Goal: Task Accomplishment & Management: Use online tool/utility

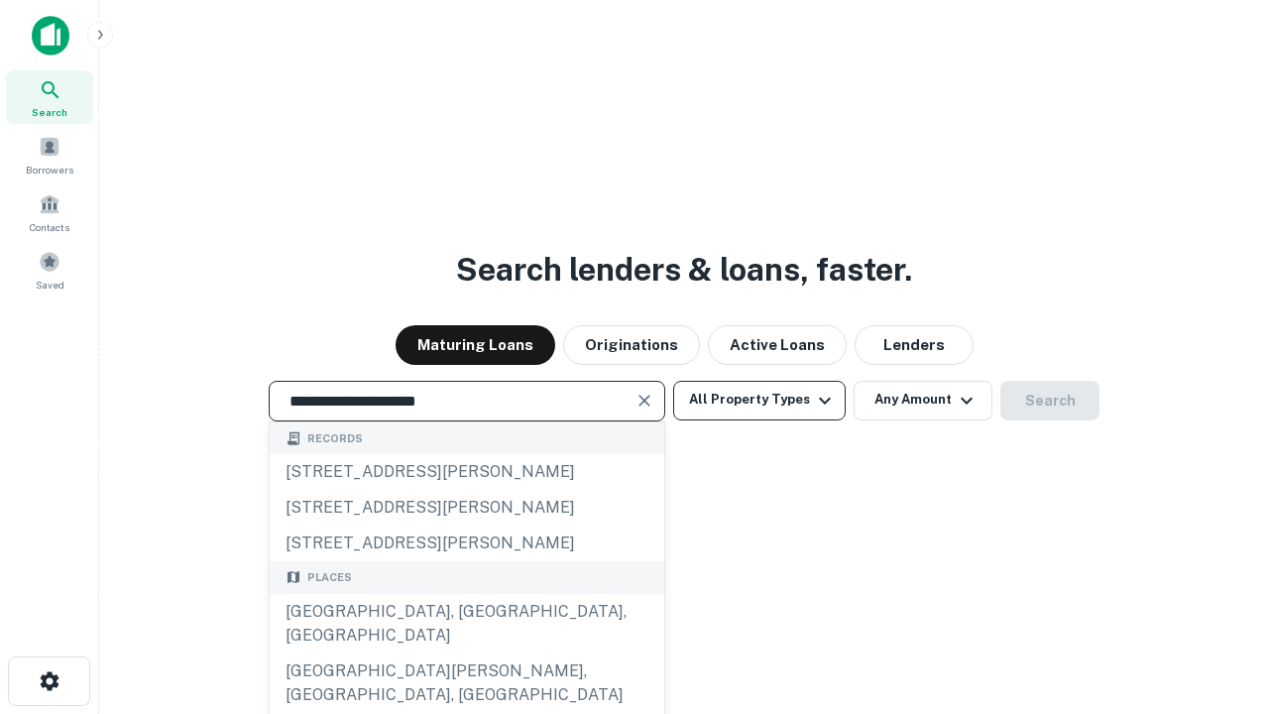
click at [466, 654] on div "[GEOGRAPHIC_DATA], [GEOGRAPHIC_DATA], [GEOGRAPHIC_DATA]" at bounding box center [467, 624] width 395 height 60
type input "**********"
click at [760, 400] on button "All Property Types" at bounding box center [759, 401] width 173 height 40
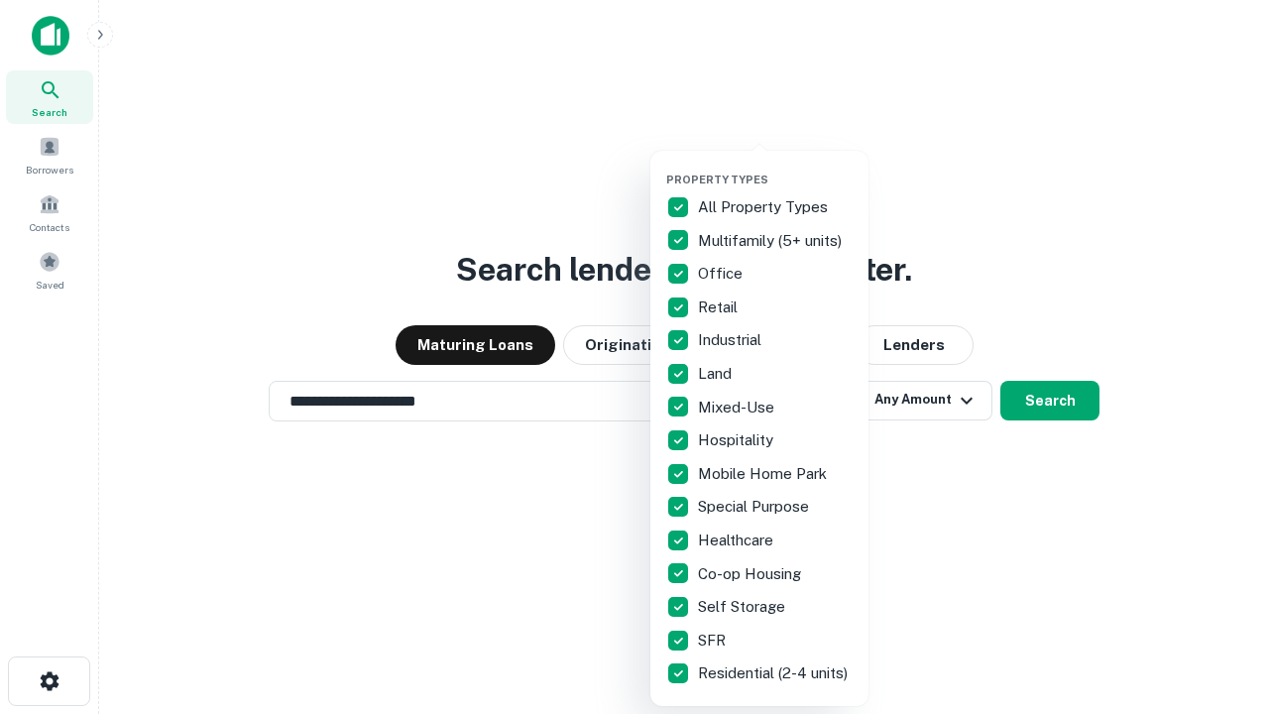
click at [776, 167] on button "button" at bounding box center [775, 167] width 218 height 1
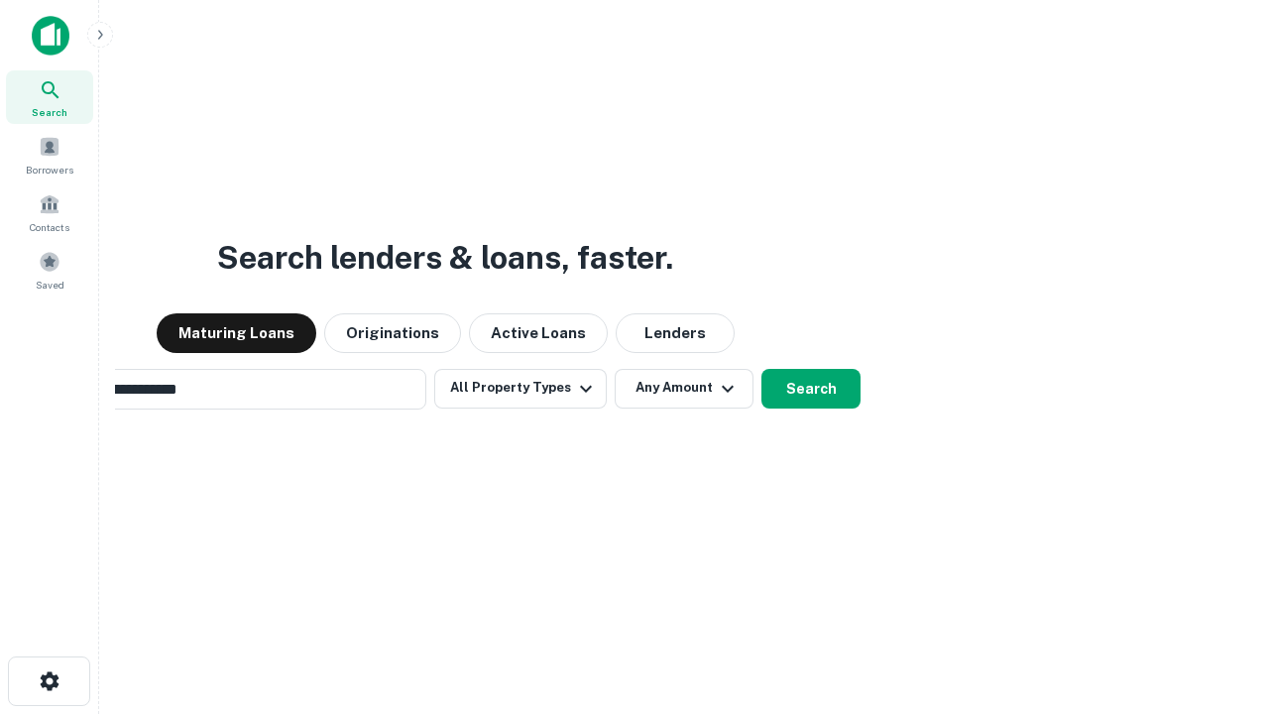
scroll to position [31, 0]
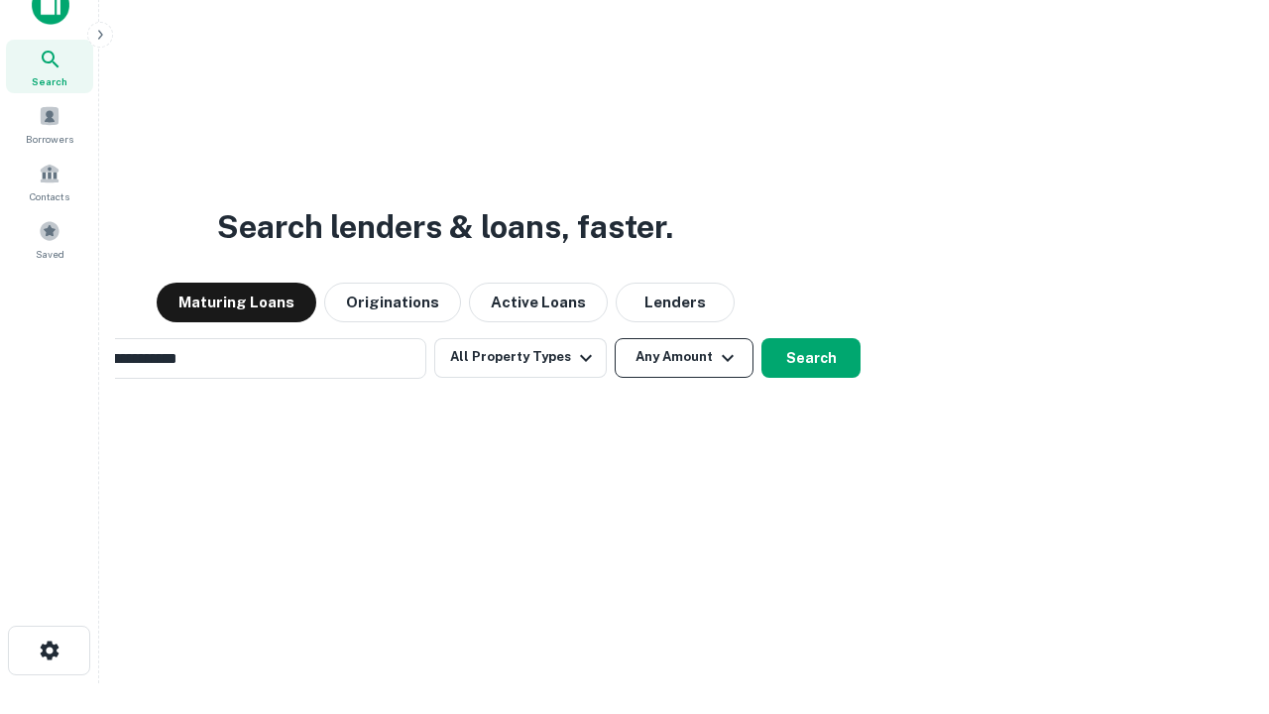
click at [615, 338] on button "Any Amount" at bounding box center [684, 358] width 139 height 40
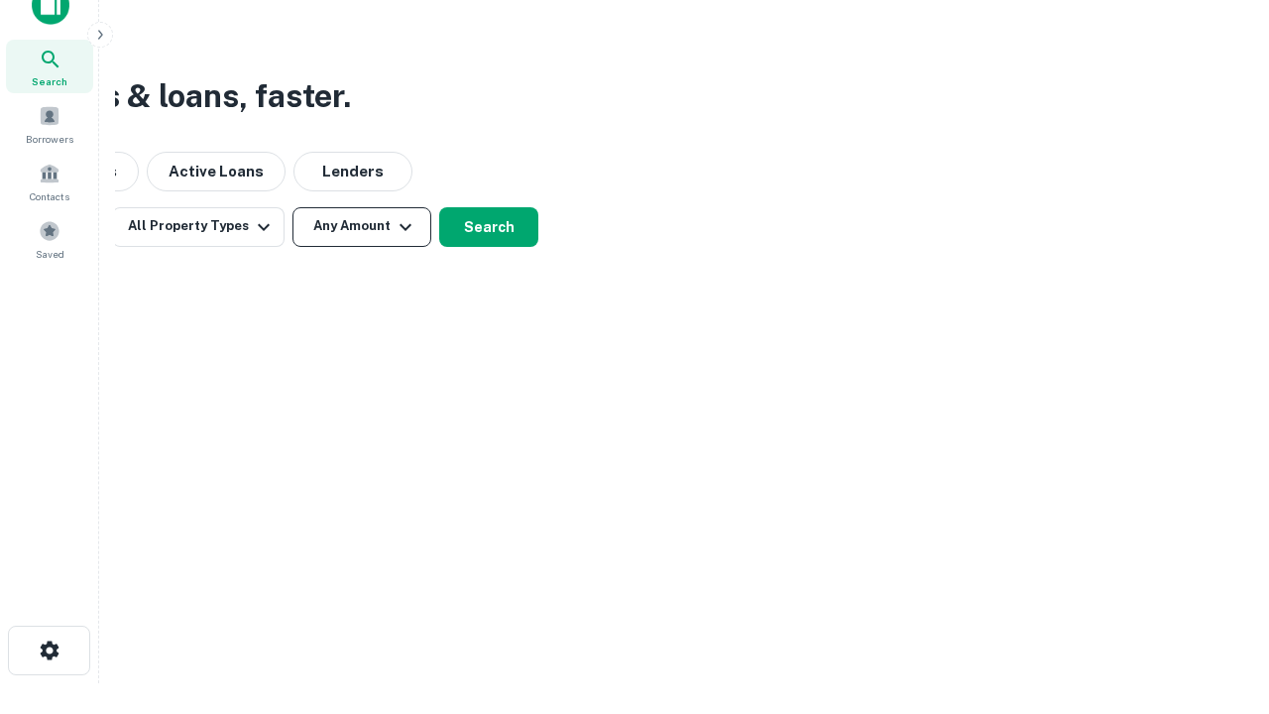
scroll to position [32, 0]
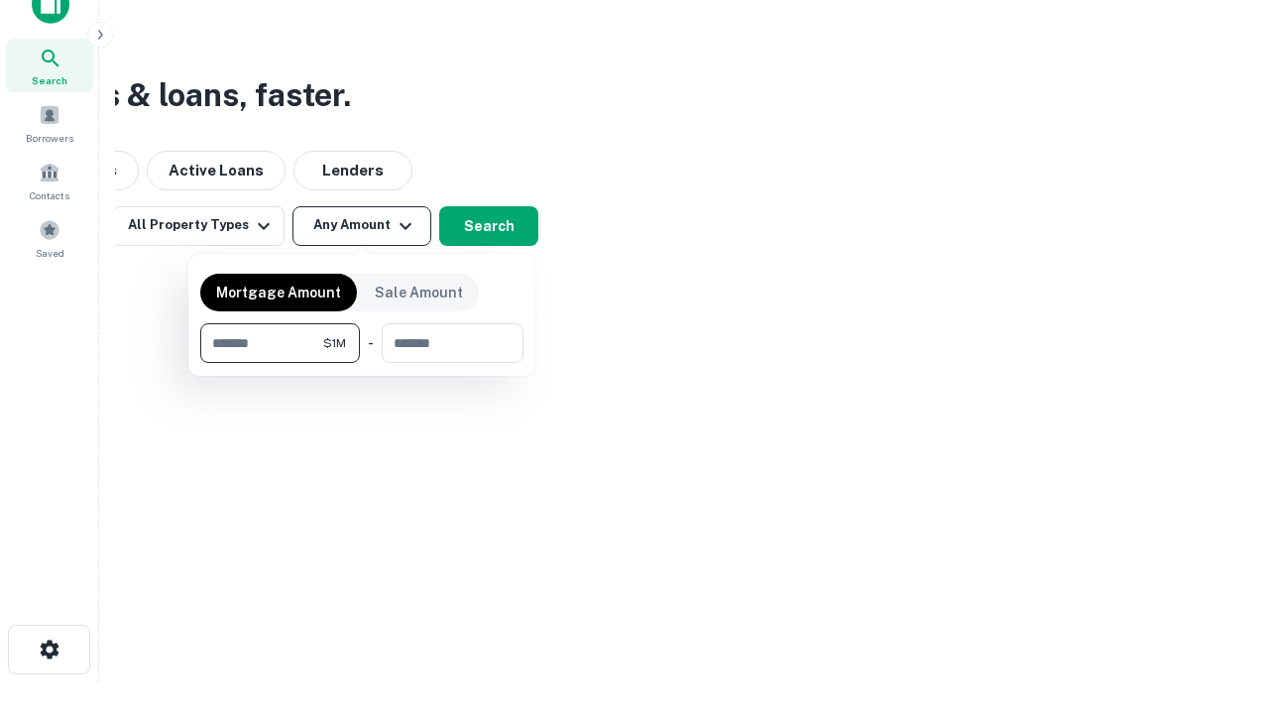
type input "*******"
click at [362, 363] on button "button" at bounding box center [361, 363] width 323 height 1
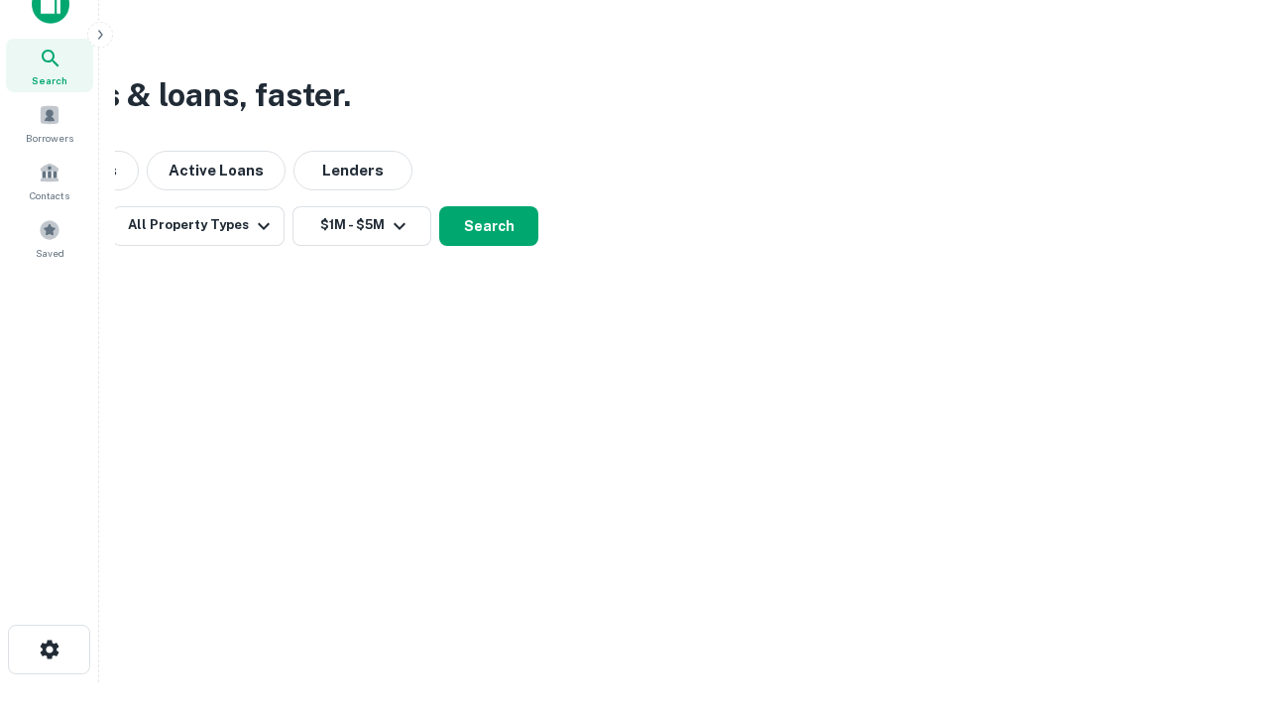
scroll to position [31, 0]
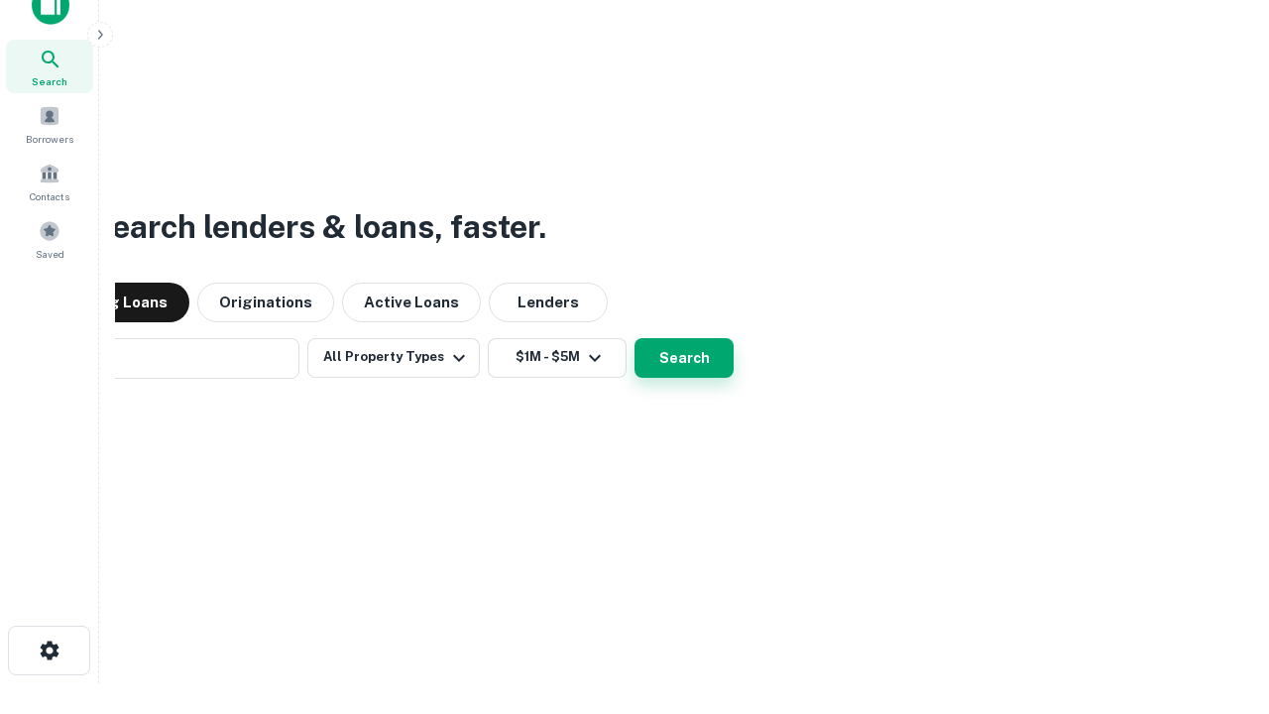
click at [635, 338] on button "Search" at bounding box center [684, 358] width 99 height 40
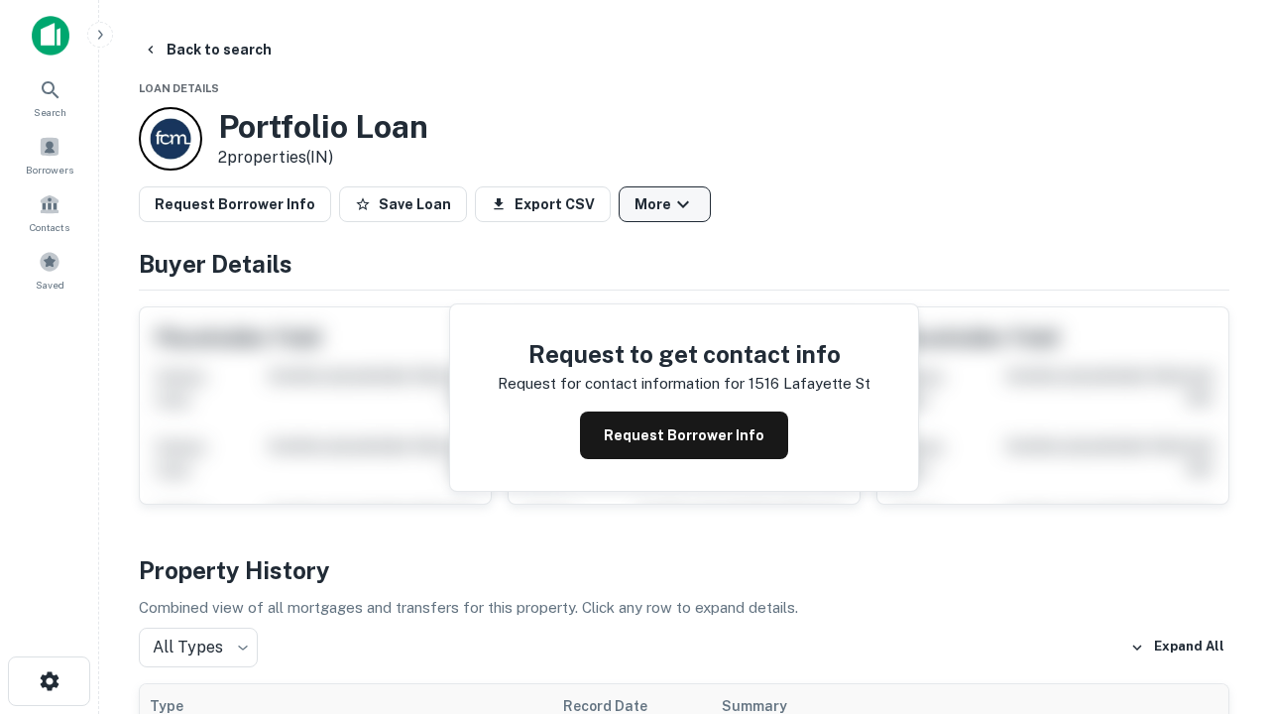
click at [664, 204] on button "More" at bounding box center [665, 204] width 92 height 36
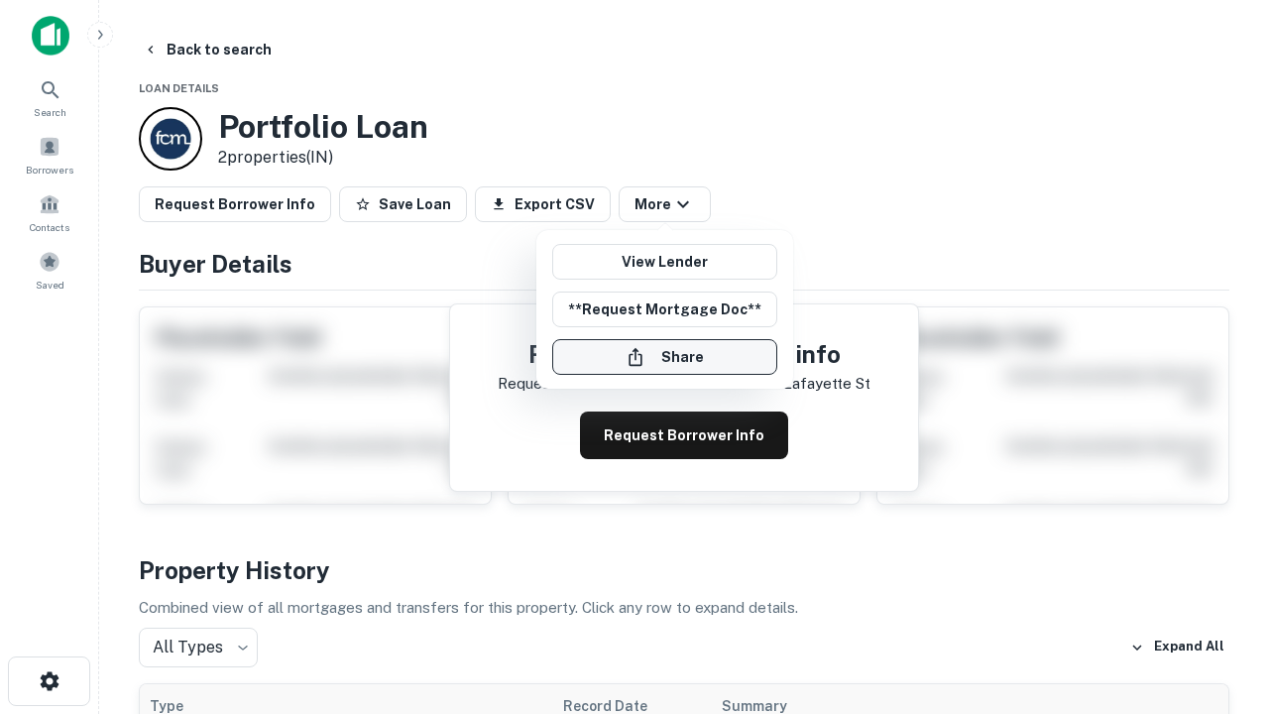
click at [664, 357] on button "Share" at bounding box center [664, 357] width 225 height 36
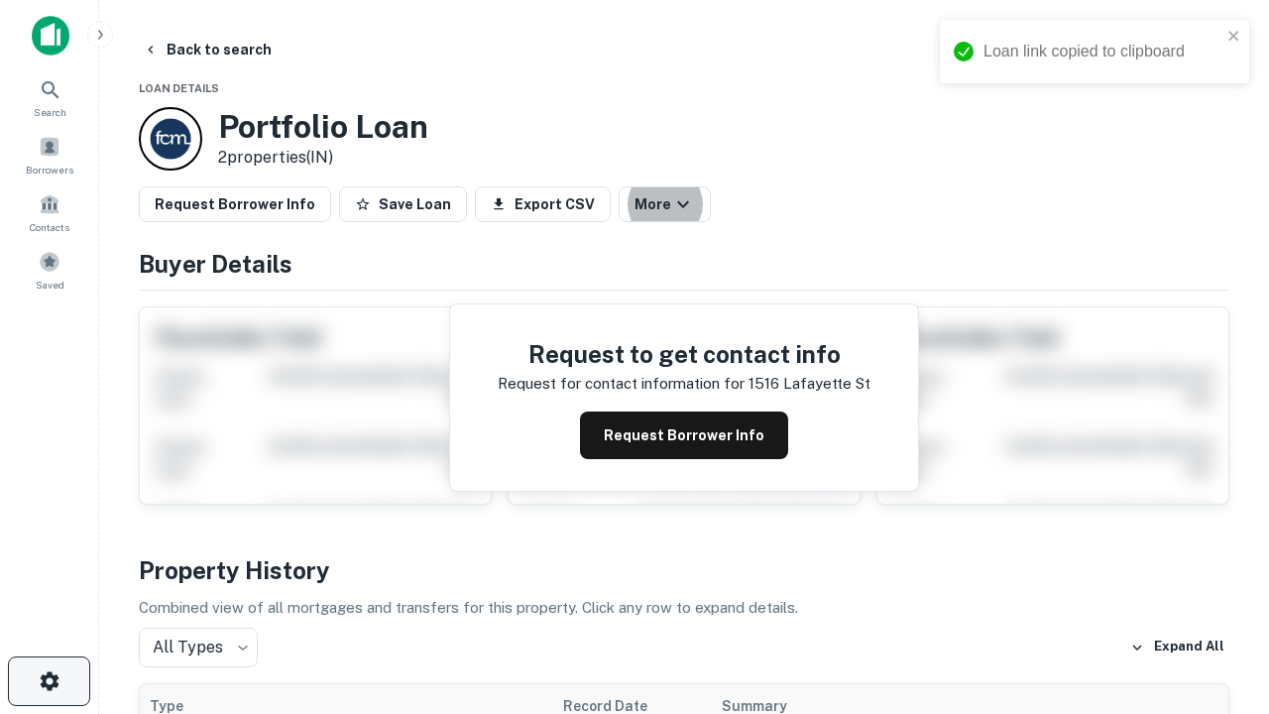
click at [49, 681] on icon "button" at bounding box center [50, 681] width 24 height 24
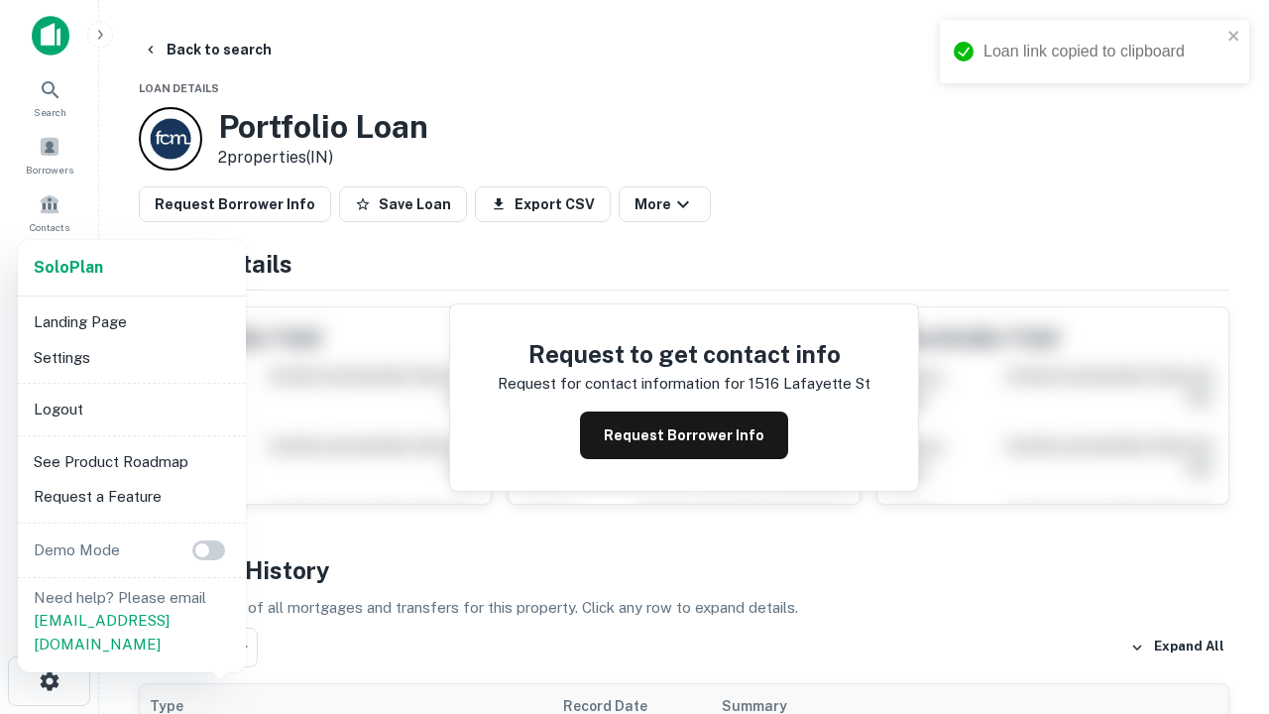
click at [131, 409] on li "Logout" at bounding box center [132, 410] width 212 height 36
